Goal: Task Accomplishment & Management: Use online tool/utility

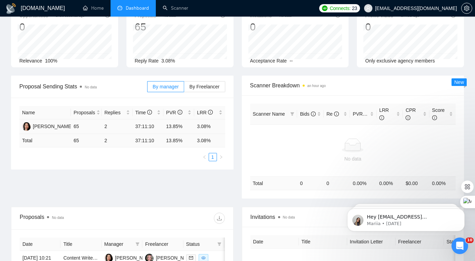
scroll to position [47, 0]
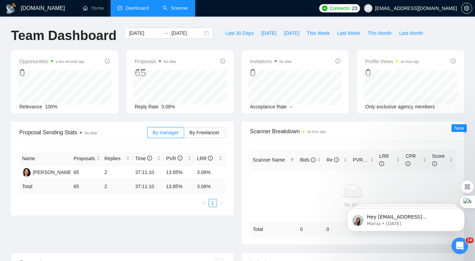
click at [177, 5] on link "Scanner" at bounding box center [176, 8] width 26 height 6
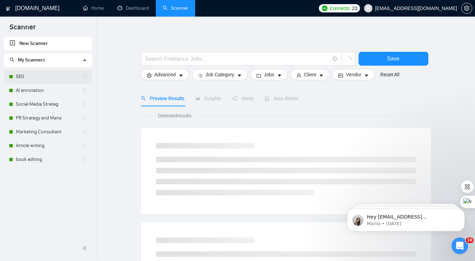
click at [34, 80] on link "SEO" at bounding box center [49, 77] width 66 height 14
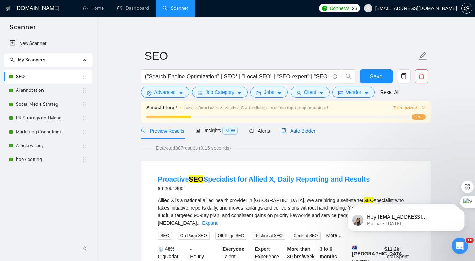
click at [314, 134] on div "Auto Bidder" at bounding box center [298, 131] width 34 height 8
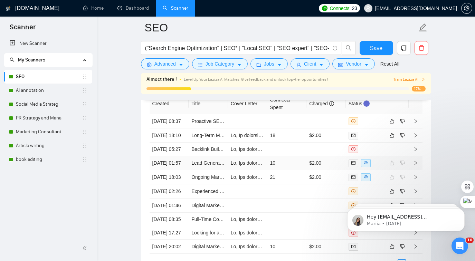
scroll to position [1742, 0]
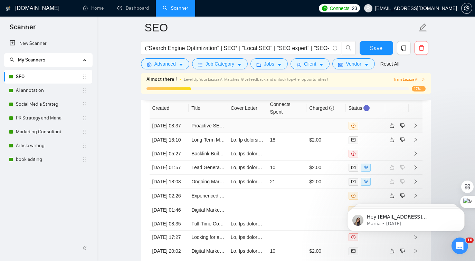
click at [375, 130] on div at bounding box center [366, 126] width 34 height 8
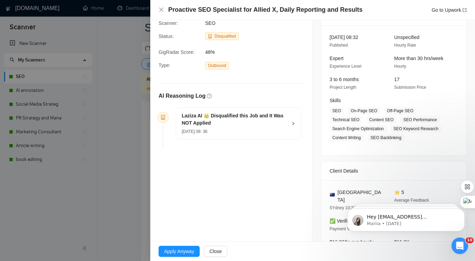
scroll to position [38, 0]
click at [96, 98] on div at bounding box center [237, 130] width 475 height 261
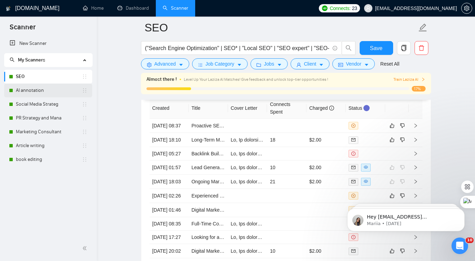
click at [61, 88] on link "AI annotation" at bounding box center [49, 91] width 66 height 14
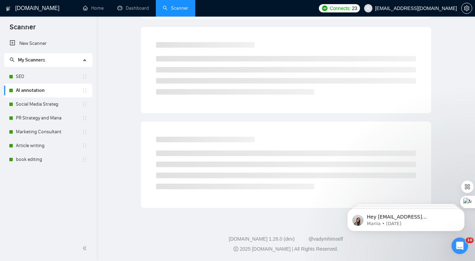
scroll to position [12, 0]
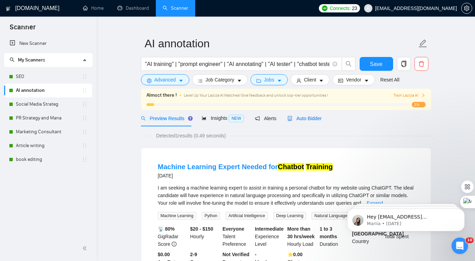
click at [300, 117] on span "Auto Bidder" at bounding box center [305, 119] width 34 height 6
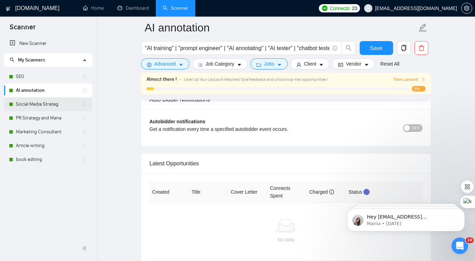
click at [53, 107] on link "Social Media Strateg" at bounding box center [49, 104] width 66 height 14
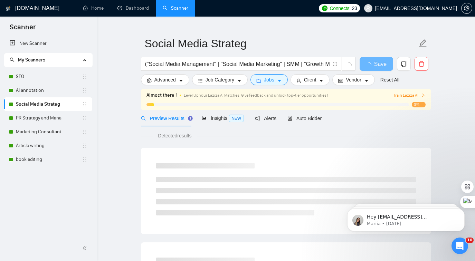
scroll to position [20, 0]
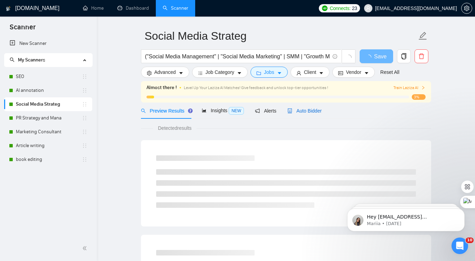
click at [297, 109] on span "Auto Bidder" at bounding box center [305, 111] width 34 height 6
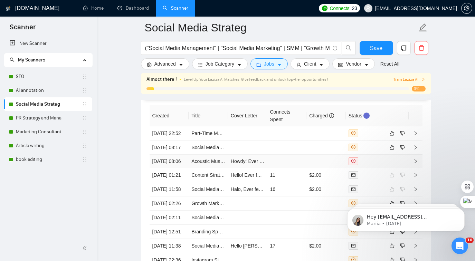
scroll to position [1712, 0]
click at [69, 117] on link "PR Strategy and Mana" at bounding box center [49, 118] width 66 height 14
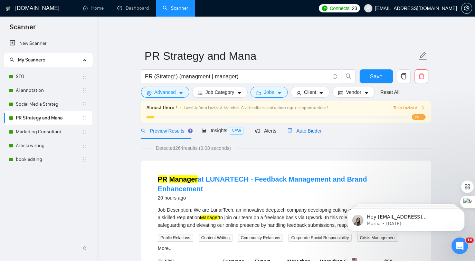
click at [317, 131] on span "Auto Bidder" at bounding box center [305, 131] width 34 height 6
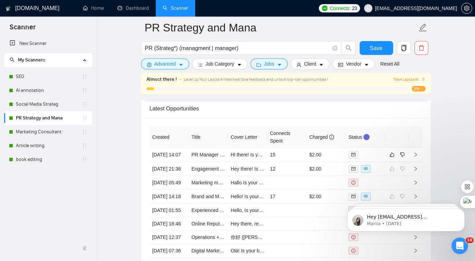
scroll to position [1721, 0]
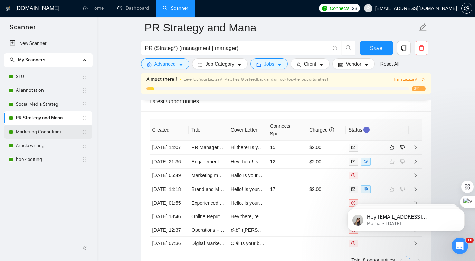
click at [64, 134] on link "Marketing Consultant" at bounding box center [49, 132] width 66 height 14
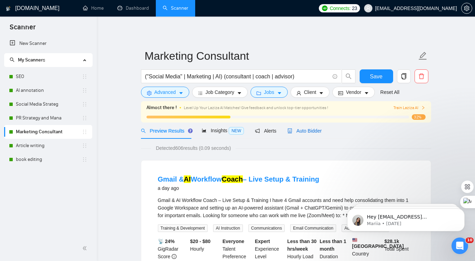
click at [311, 129] on span "Auto Bidder" at bounding box center [305, 131] width 34 height 6
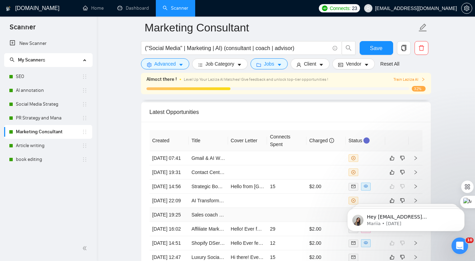
scroll to position [1733, 0]
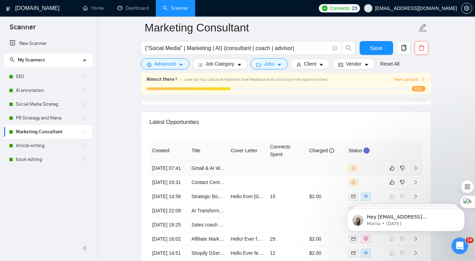
click at [249, 170] on td at bounding box center [247, 168] width 39 height 14
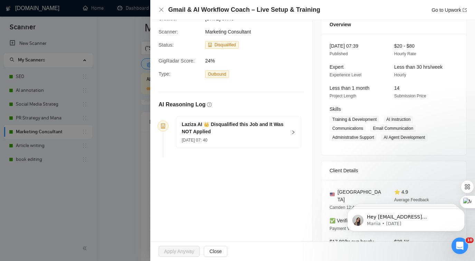
scroll to position [28, 0]
click at [125, 161] on div at bounding box center [237, 130] width 475 height 261
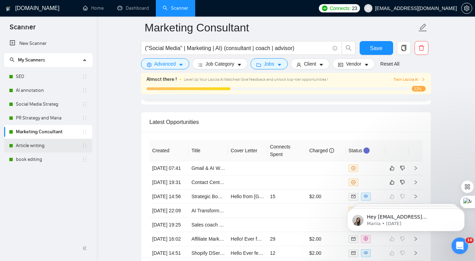
click at [64, 144] on link "Article writing" at bounding box center [49, 146] width 66 height 14
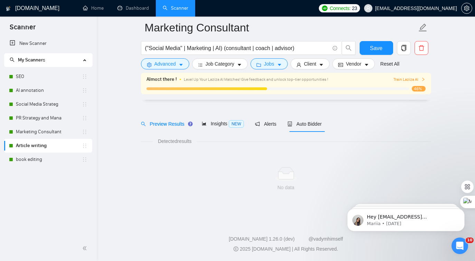
scroll to position [12, 0]
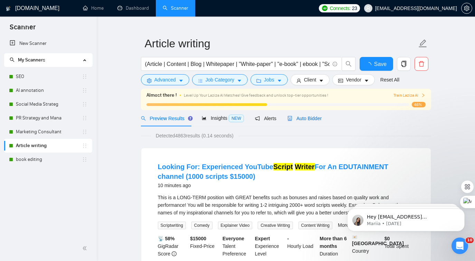
click at [312, 117] on span "Auto Bidder" at bounding box center [305, 119] width 34 height 6
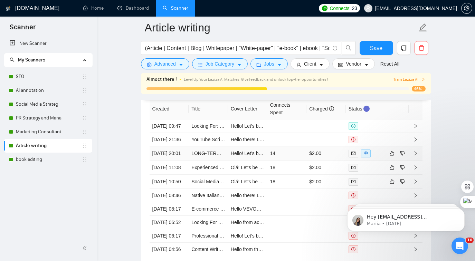
scroll to position [1828, 0]
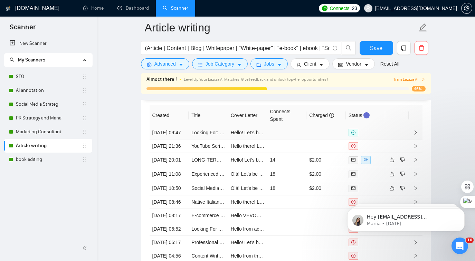
click at [284, 138] on td at bounding box center [286, 132] width 39 height 13
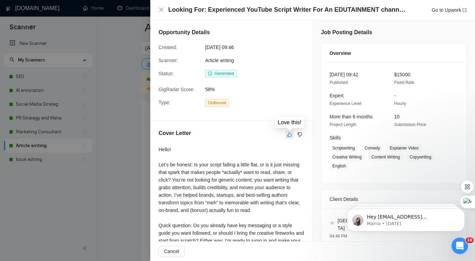
click at [289, 132] on button "button" at bounding box center [289, 135] width 8 height 8
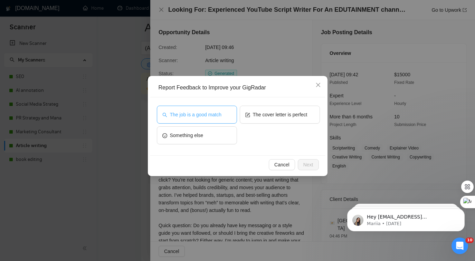
click at [219, 117] on span "The job is a good match" at bounding box center [195, 115] width 51 height 8
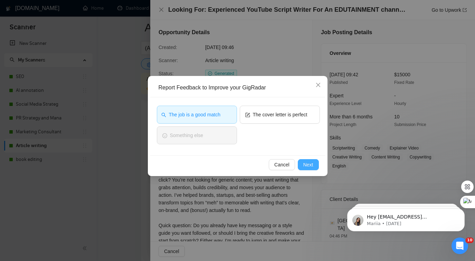
click at [312, 166] on span "Next" at bounding box center [308, 165] width 10 height 8
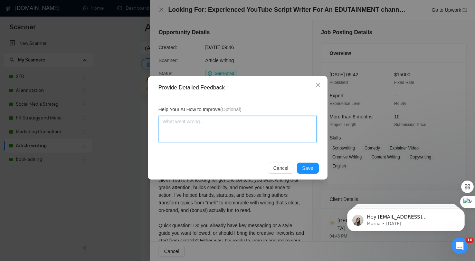
click at [242, 134] on textarea at bounding box center [238, 129] width 158 height 26
